Goal: Information Seeking & Learning: Learn about a topic

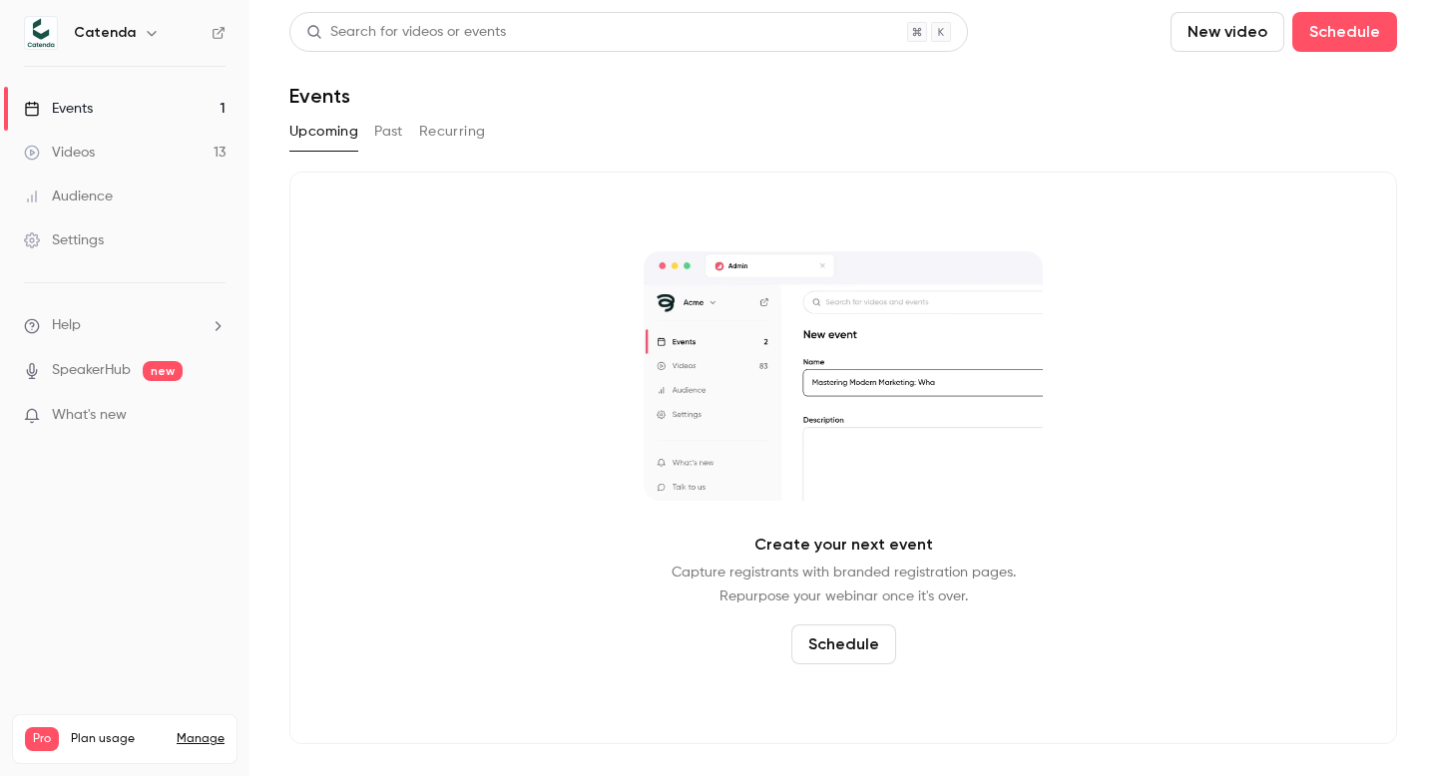
click at [125, 152] on link "Videos 13" at bounding box center [125, 153] width 250 height 44
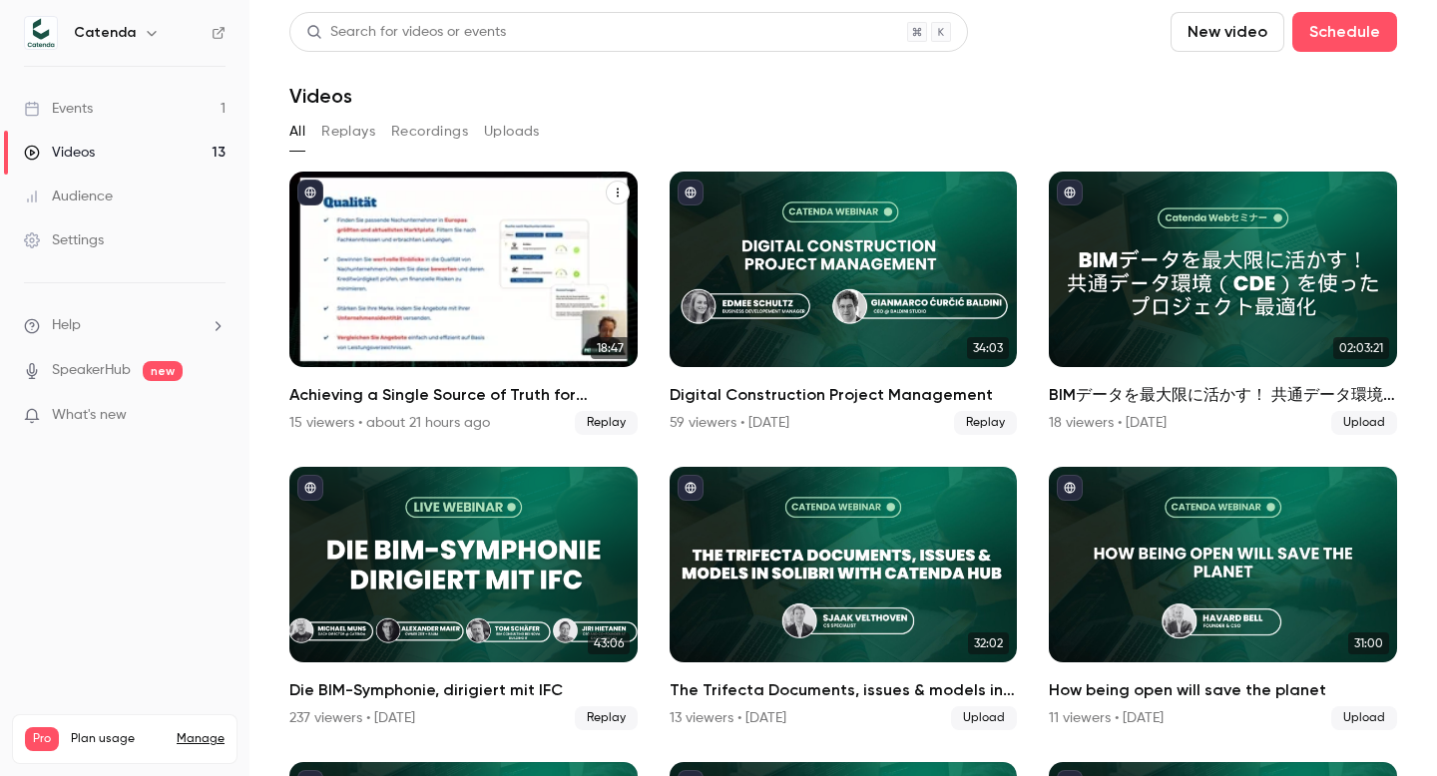
click at [424, 392] on h2 "Achieving a Single Source of Truth for Collaborative BIM with 12build & Catenda" at bounding box center [463, 395] width 348 height 24
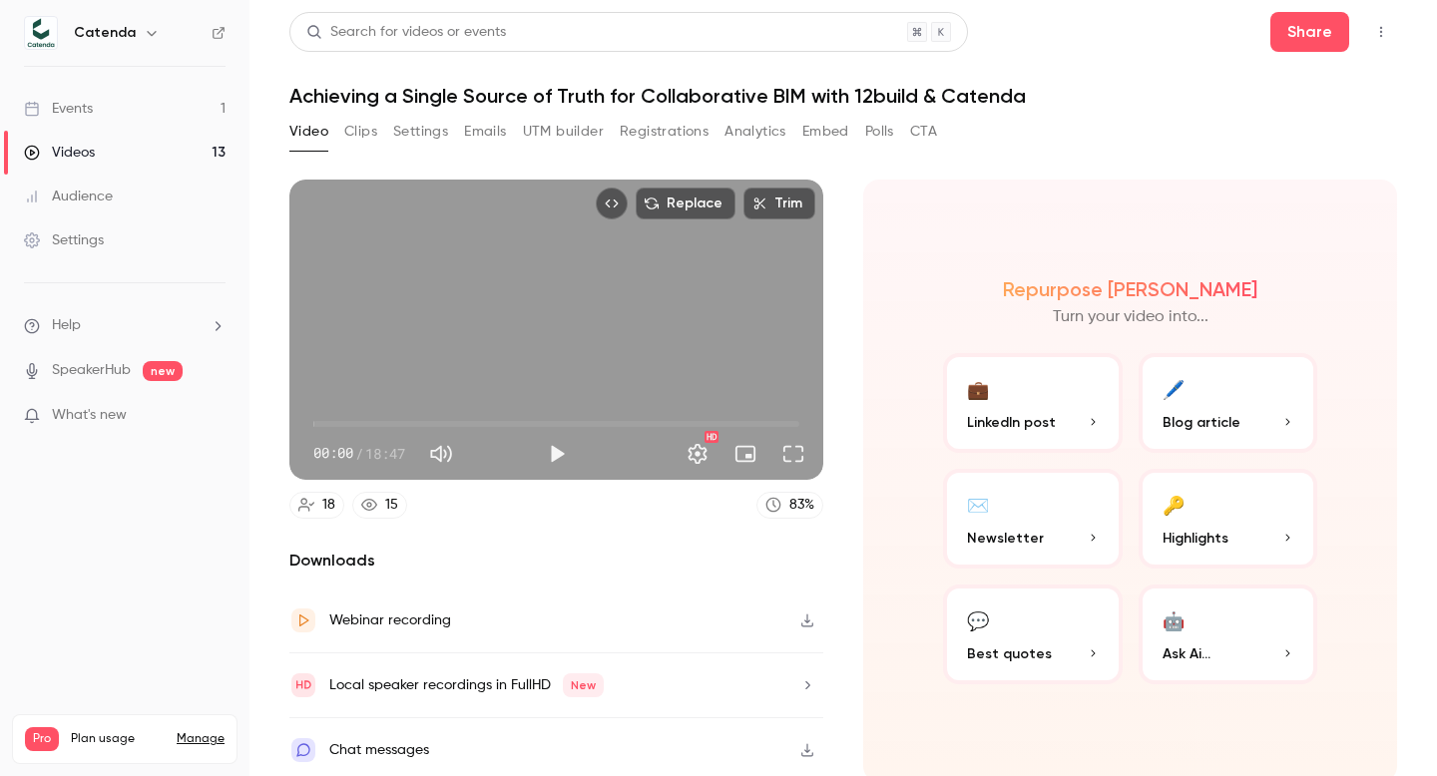
click at [654, 144] on button "Registrations" at bounding box center [664, 132] width 89 height 32
